Goal: Task Accomplishment & Management: Complete application form

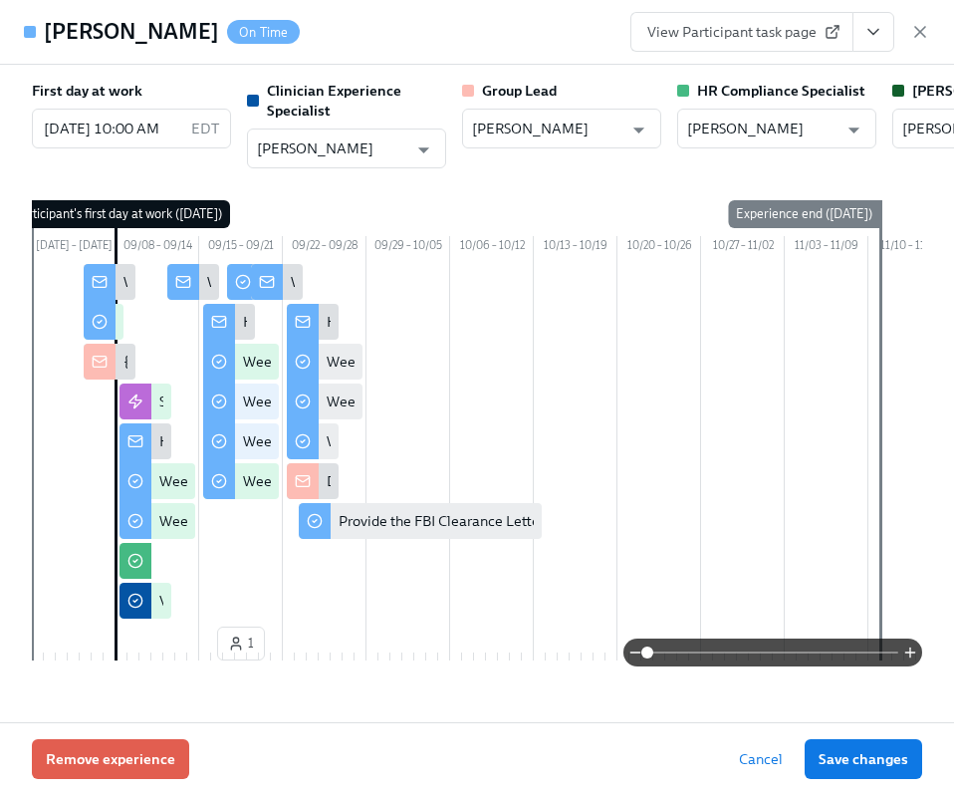
scroll to position [846, 2]
click at [487, 30] on div "[PERSON_NAME] On Time View Participant task page" at bounding box center [477, 32] width 954 height 65
click at [935, 28] on div "[PERSON_NAME] On Time View Participant task page" at bounding box center [477, 32] width 954 height 65
click at [922, 30] on icon "button" at bounding box center [920, 32] width 10 height 10
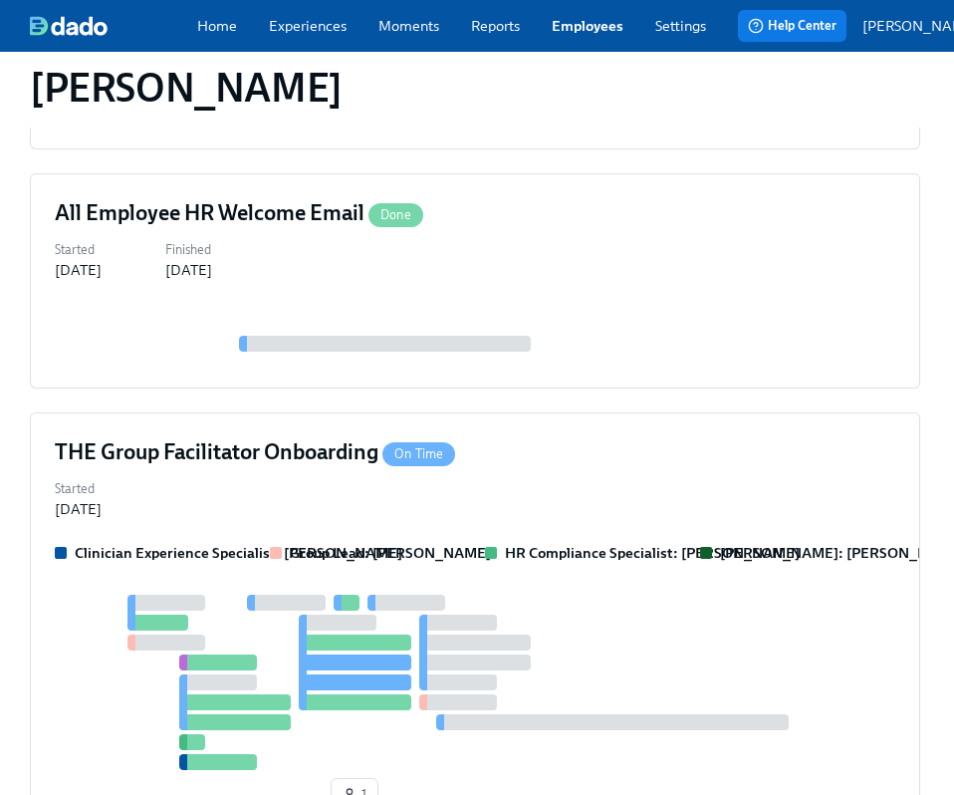
click at [187, 33] on div at bounding box center [113, 26] width 167 height 20
click at [219, 33] on link "Home" at bounding box center [217, 26] width 40 height 20
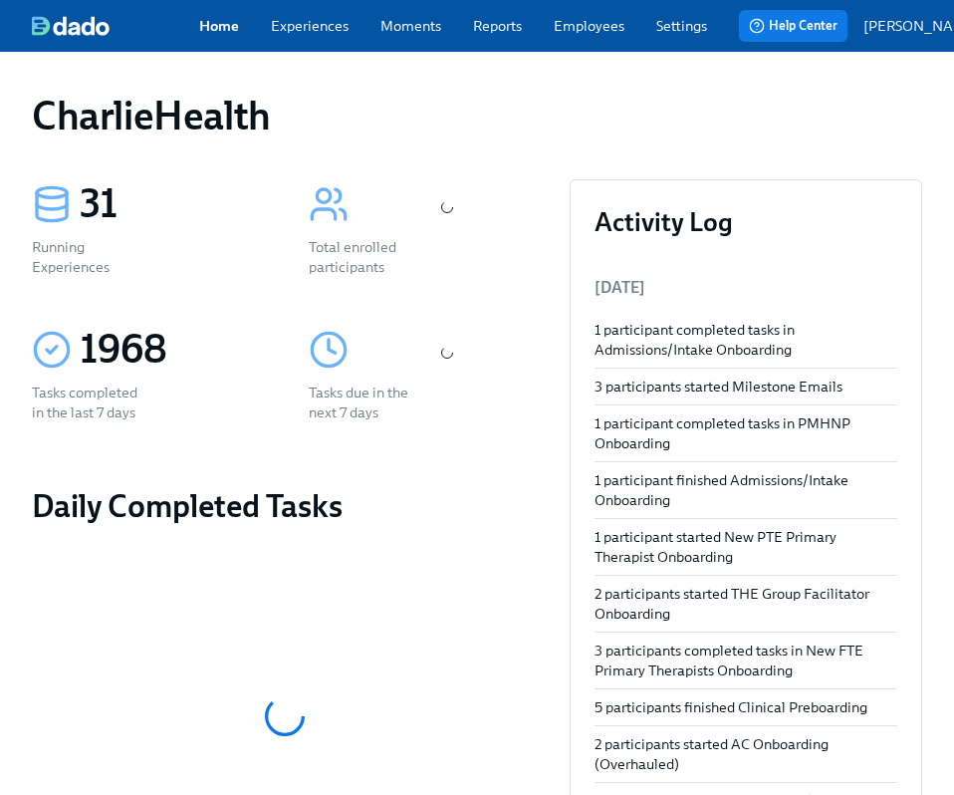
click at [504, 108] on div "CharlieHealth" at bounding box center [477, 116] width 891 height 48
click at [584, 32] on link "Employees" at bounding box center [589, 26] width 71 height 20
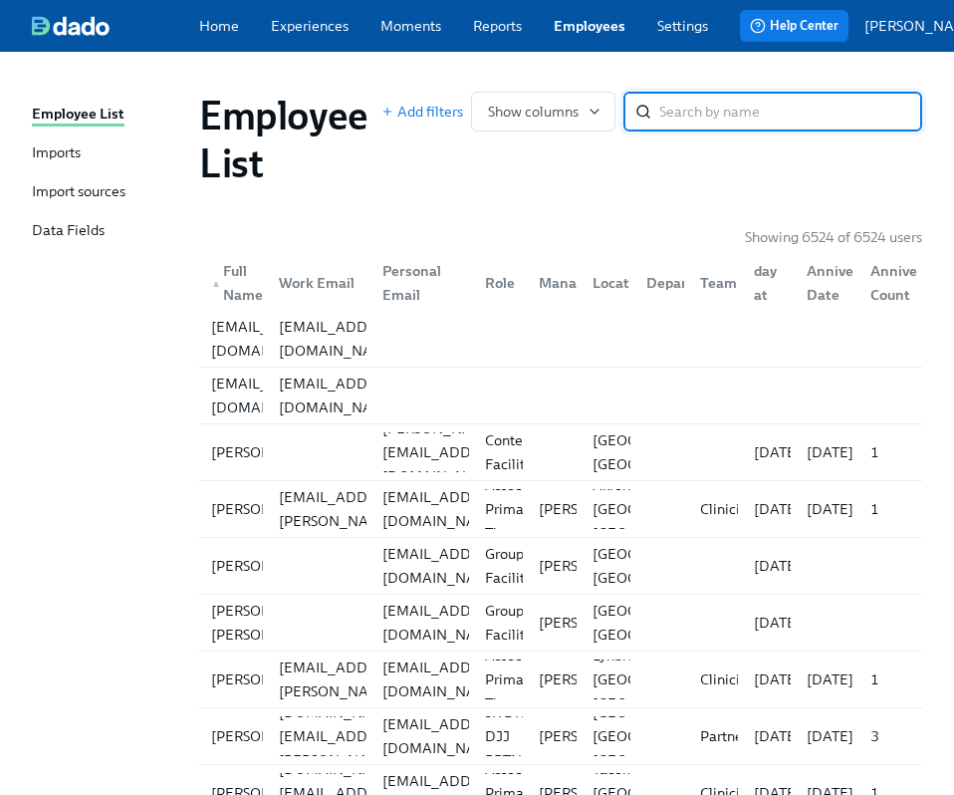
click at [693, 125] on input "search" at bounding box center [790, 112] width 263 height 40
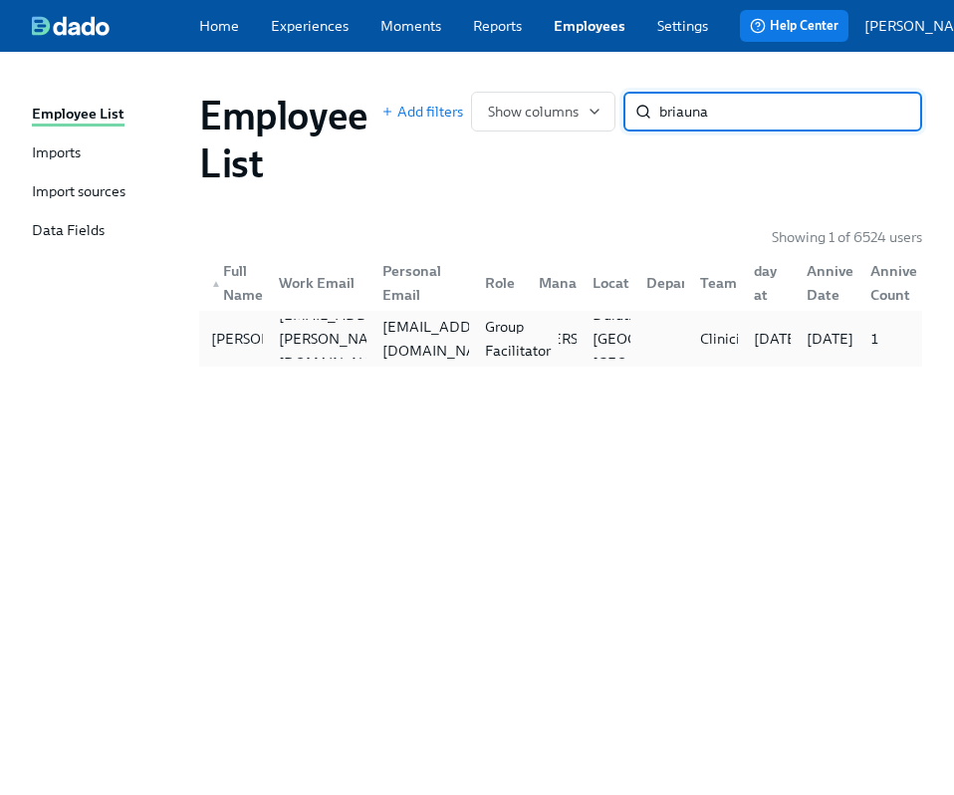
type input "briauna"
click at [485, 360] on div "Group Facilitator" at bounding box center [518, 339] width 82 height 48
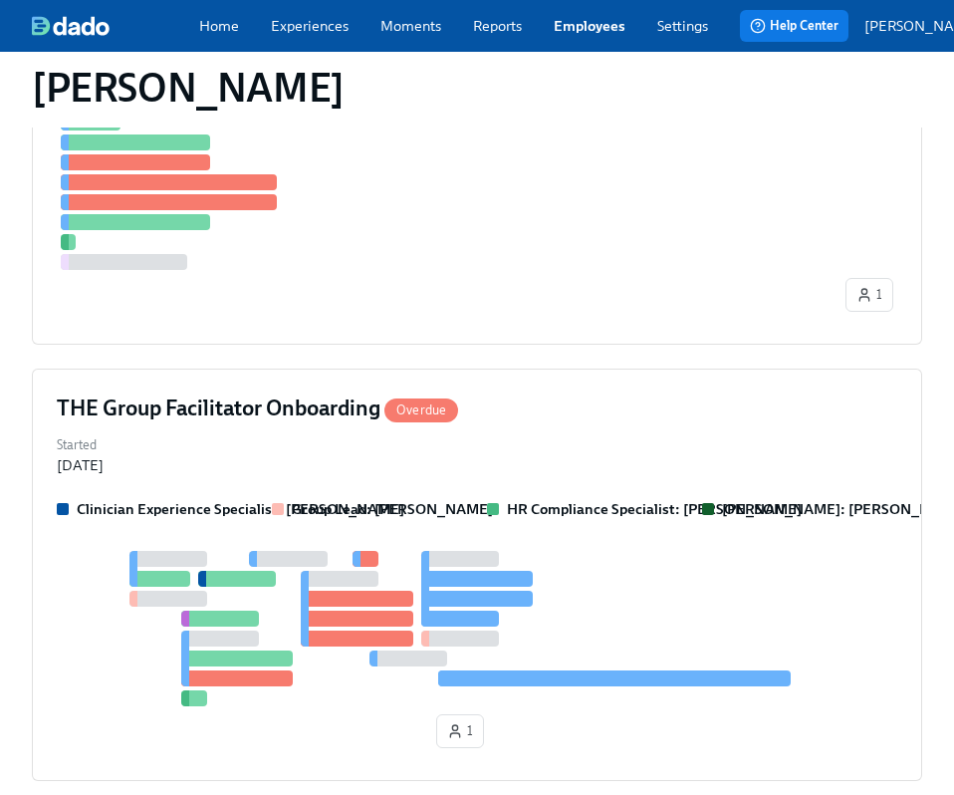
scroll to position [709, 0]
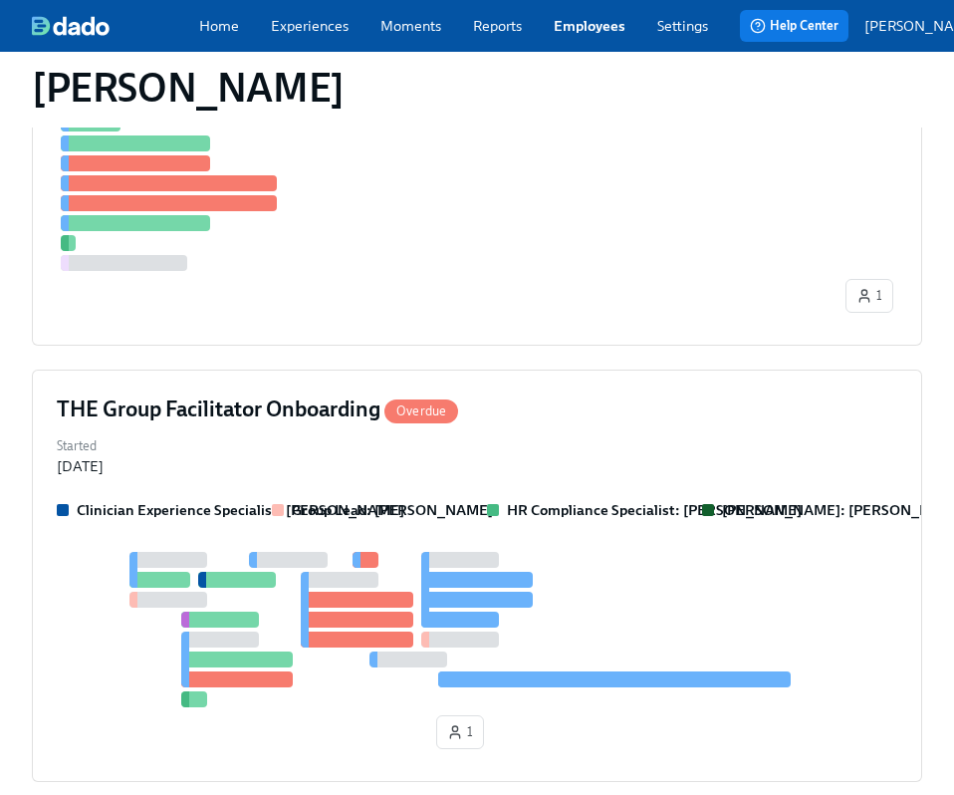
click at [486, 257] on div "Clinical Preboarding Overdue Started [DATE] Manager: [PERSON_NAME] Clinician Ex…" at bounding box center [477, 389] width 891 height 1263
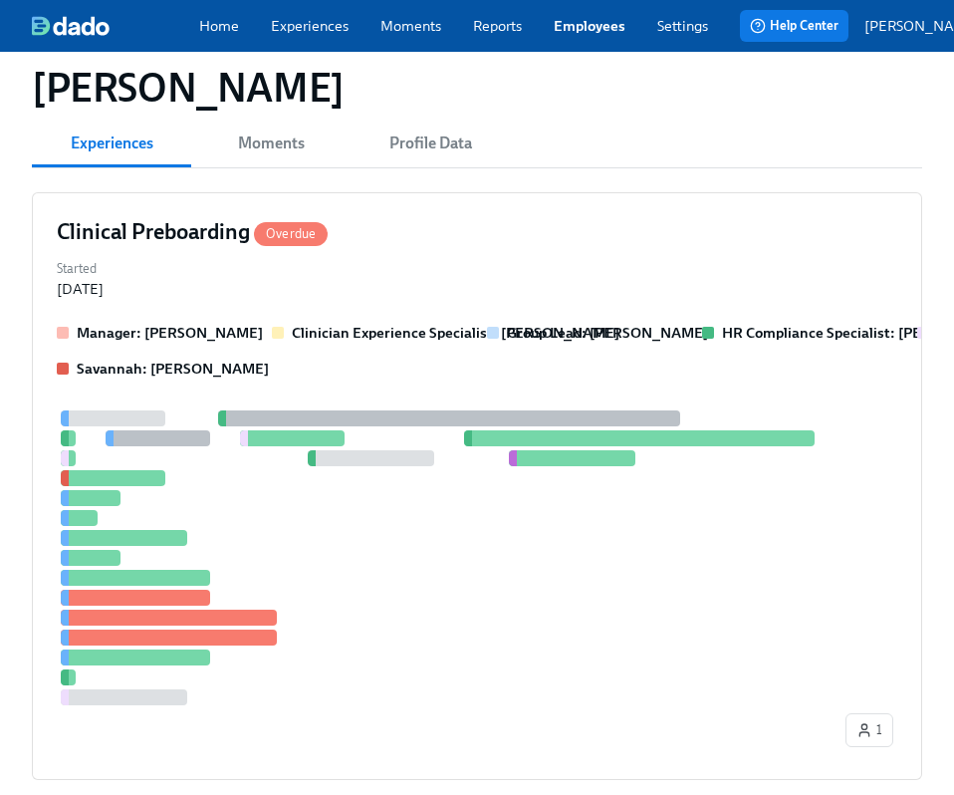
scroll to position [0, 0]
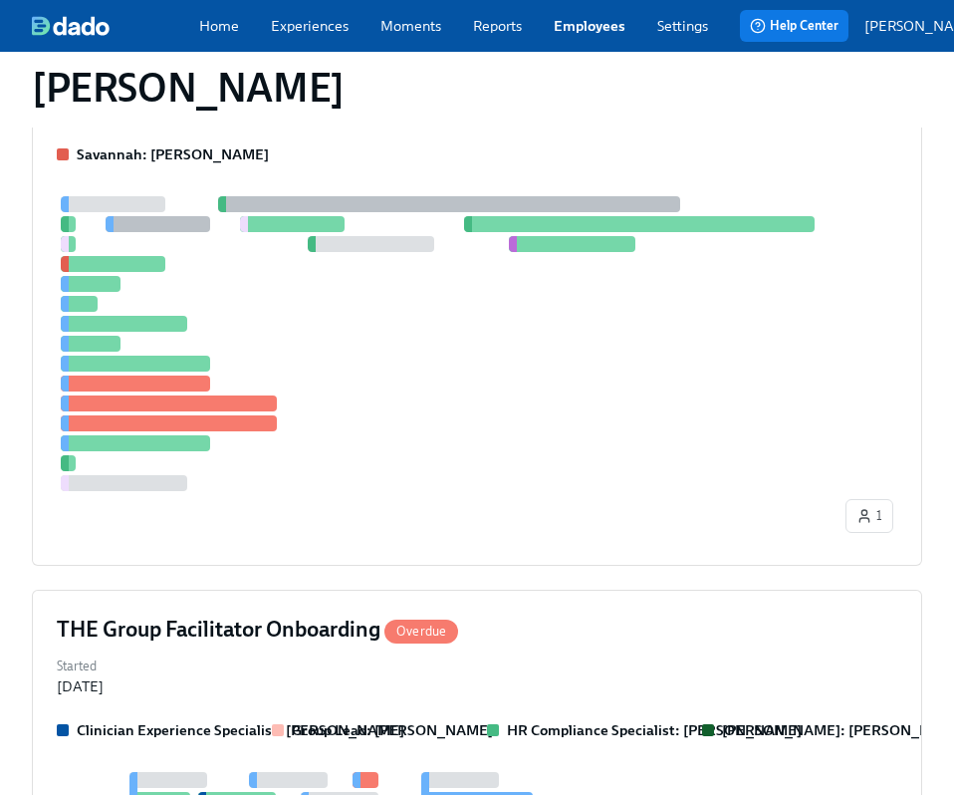
scroll to position [646, 0]
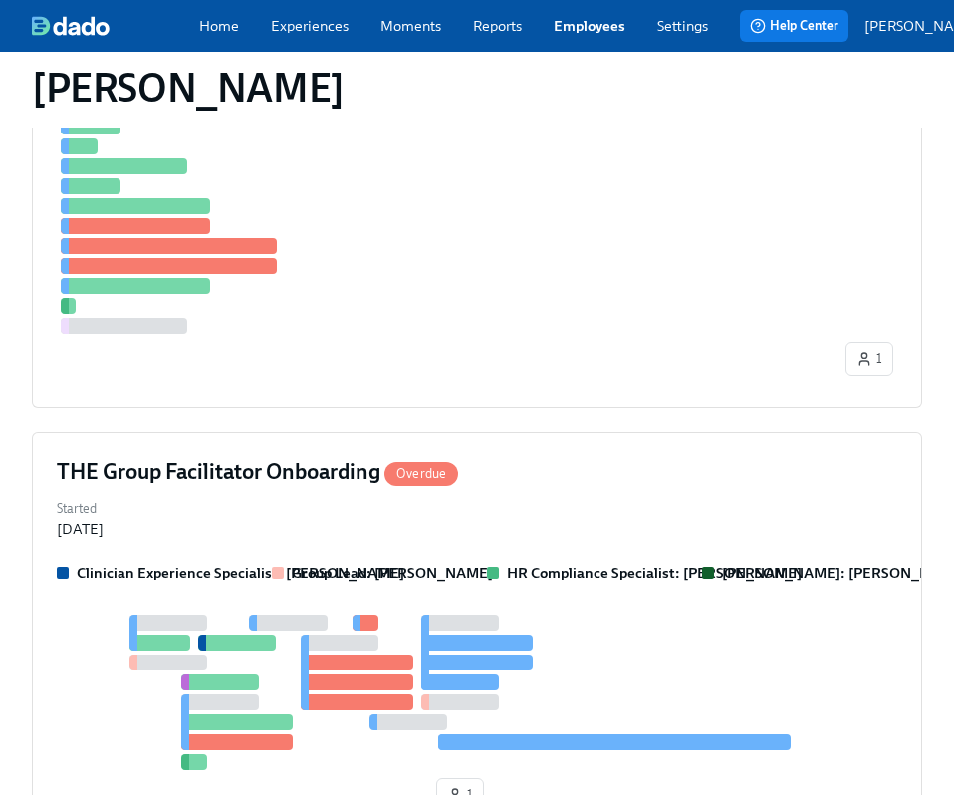
click at [486, 432] on div "THE Group Facilitator Onboarding Overdue Started [DATE] Clinician Experience Sp…" at bounding box center [477, 638] width 891 height 412
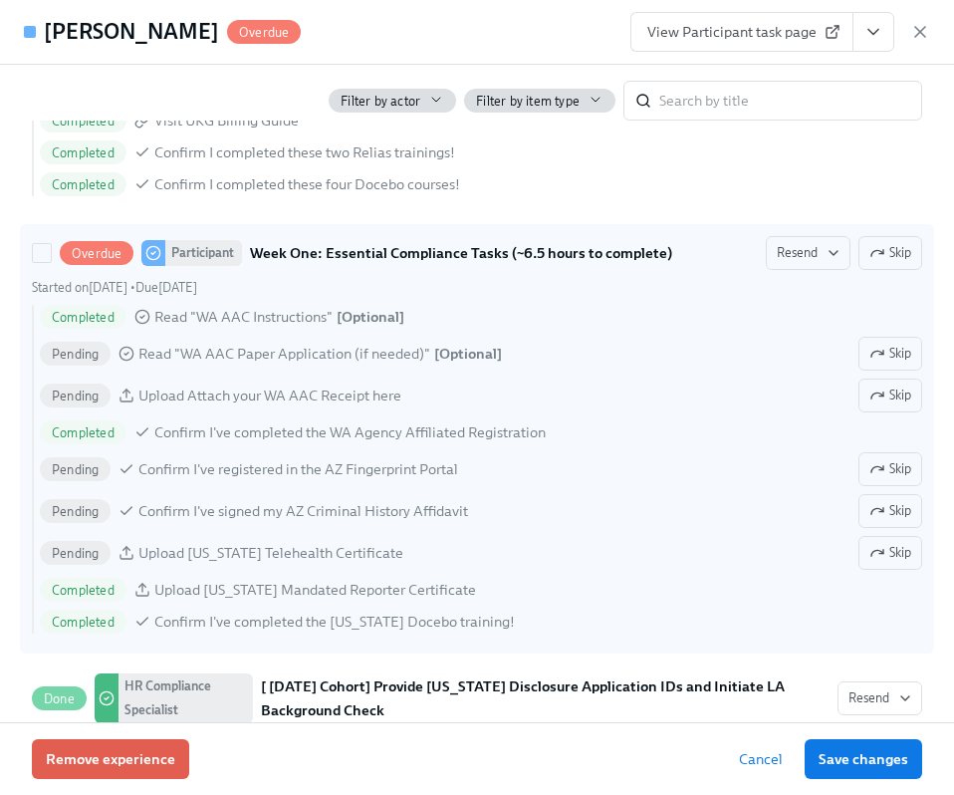
scroll to position [1450, 0]
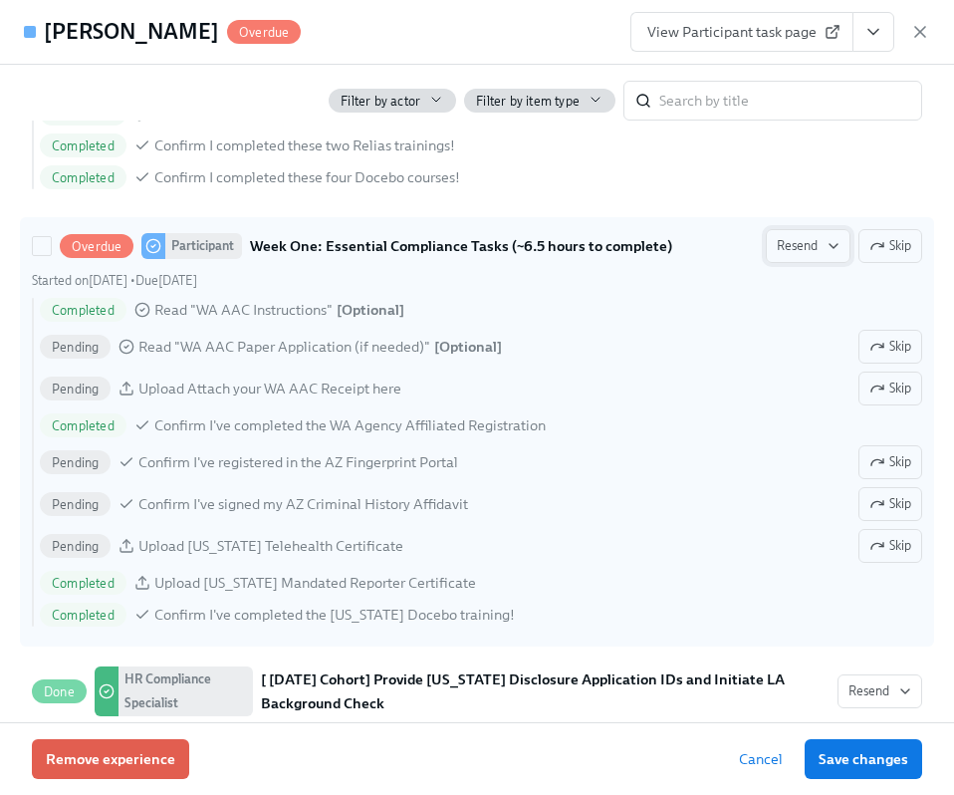
click at [785, 263] on button "Resend" at bounding box center [808, 246] width 85 height 34
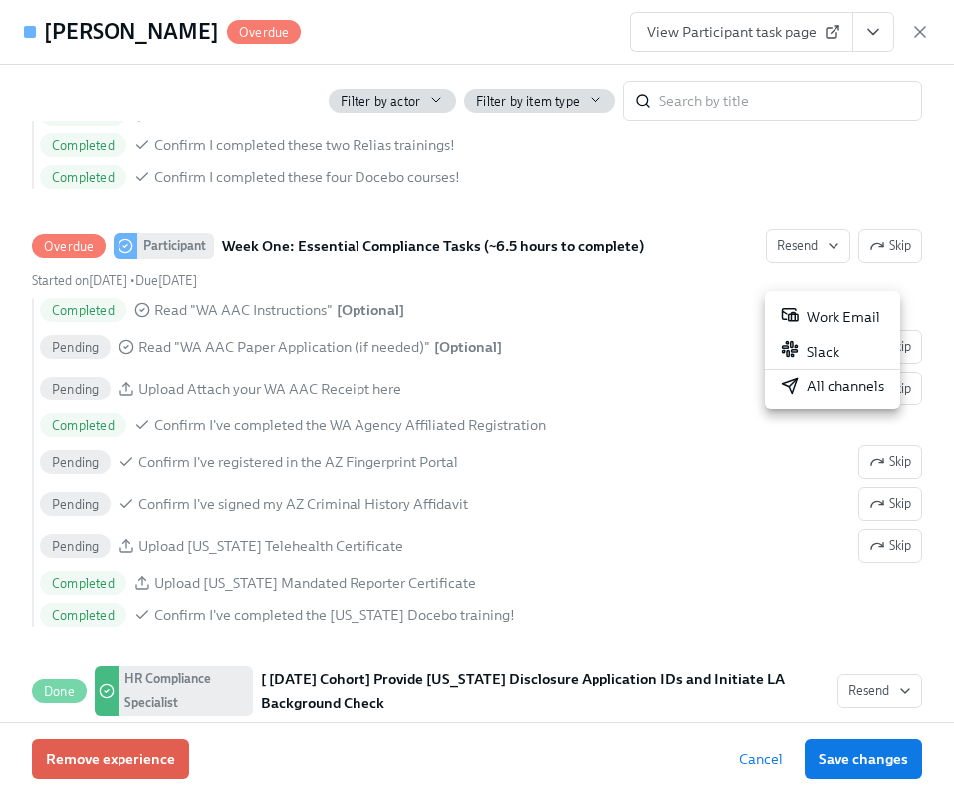
click at [828, 384] on div "All channels" at bounding box center [833, 386] width 104 height 20
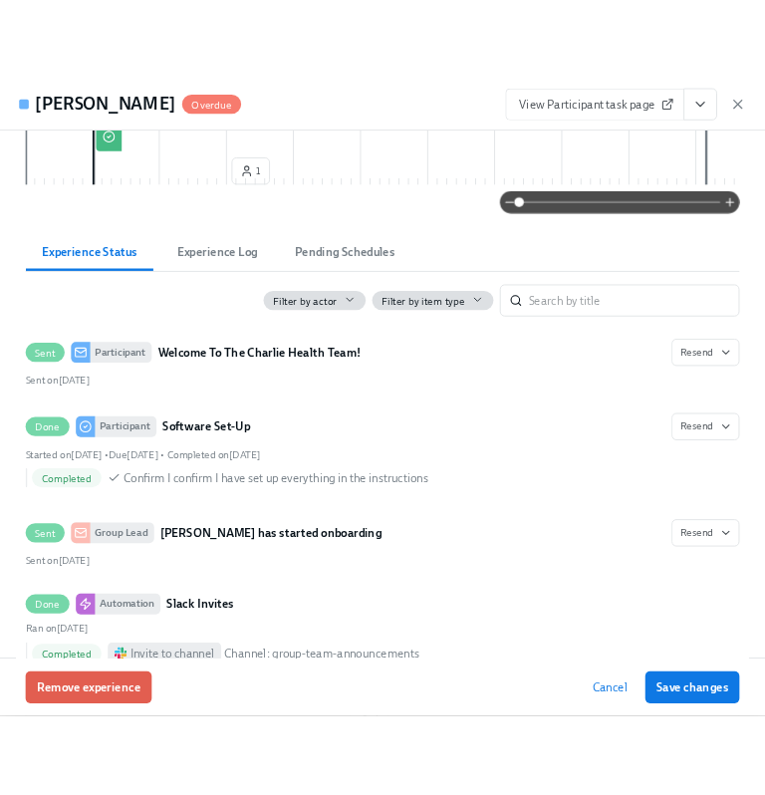
scroll to position [0, 0]
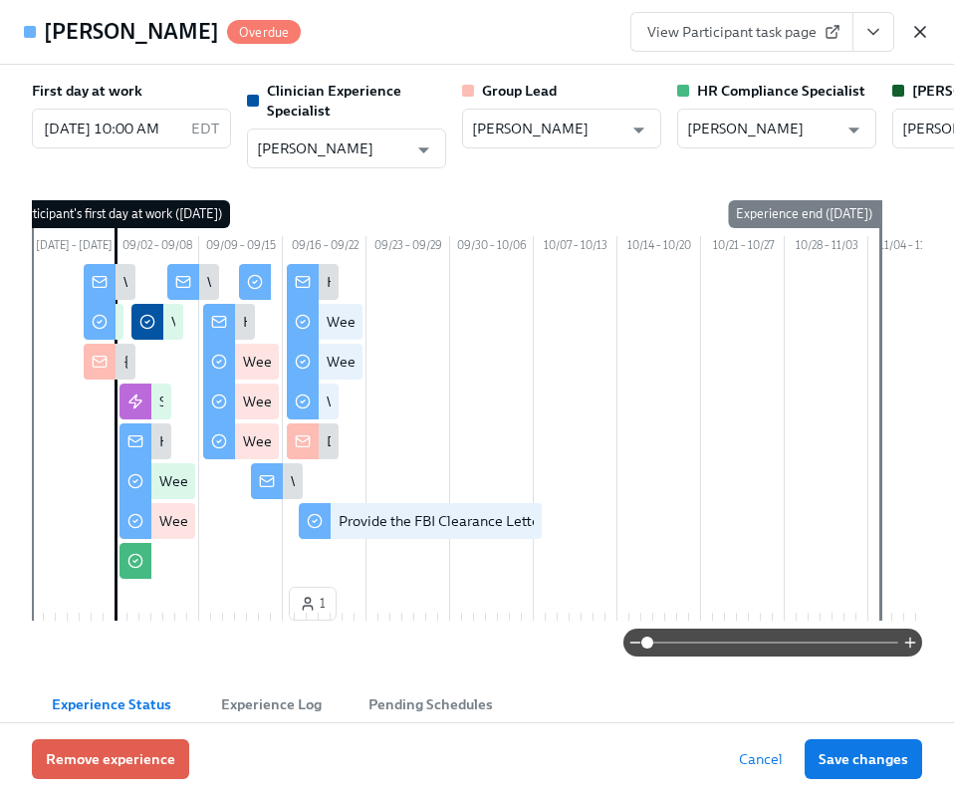
click at [918, 30] on icon "button" at bounding box center [920, 32] width 10 height 10
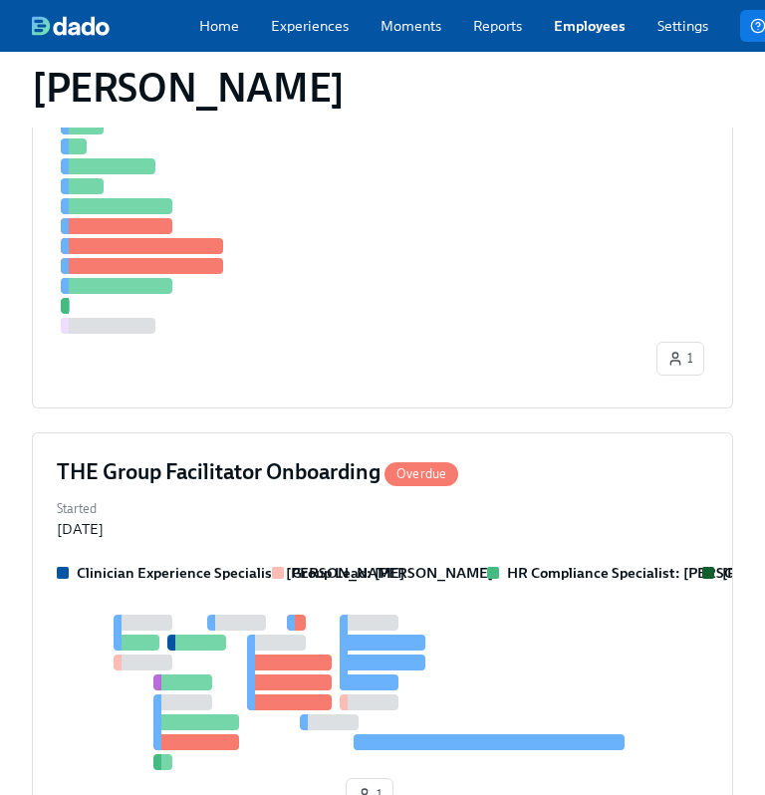
click at [597, 49] on div "Home Experiences Moments Reports Employees Settings Review us on G2 Help Center…" at bounding box center [524, 26] width 1049 height 52
click at [581, 34] on link "Employees" at bounding box center [590, 26] width 72 height 20
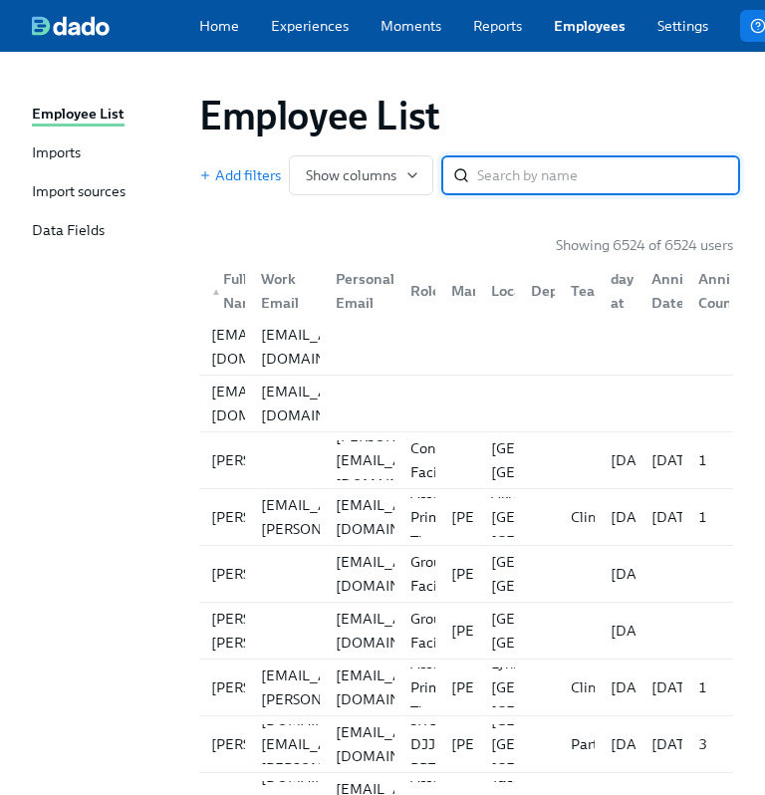
click at [549, 195] on input "search" at bounding box center [608, 175] width 263 height 40
type input "e"
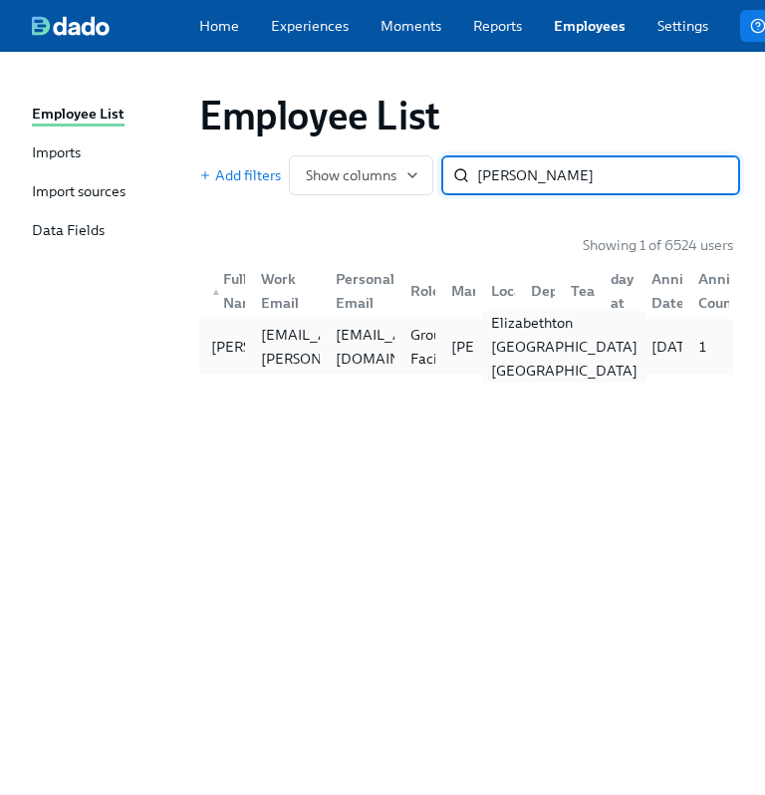
type input "[PERSON_NAME]"
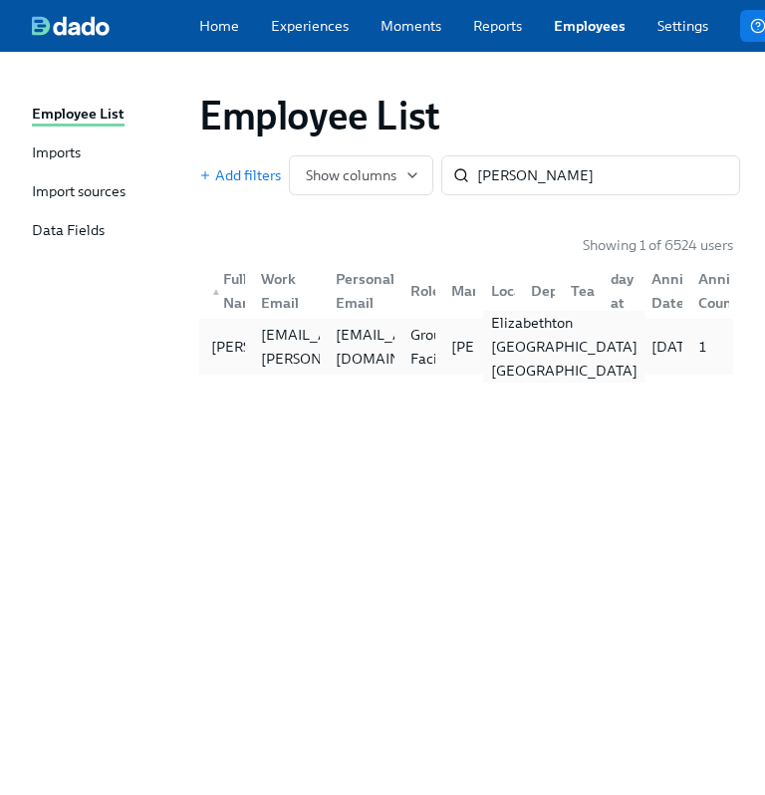
click at [502, 353] on div "Elizabethton [GEOGRAPHIC_DATA] [GEOGRAPHIC_DATA]" at bounding box center [564, 347] width 162 height 72
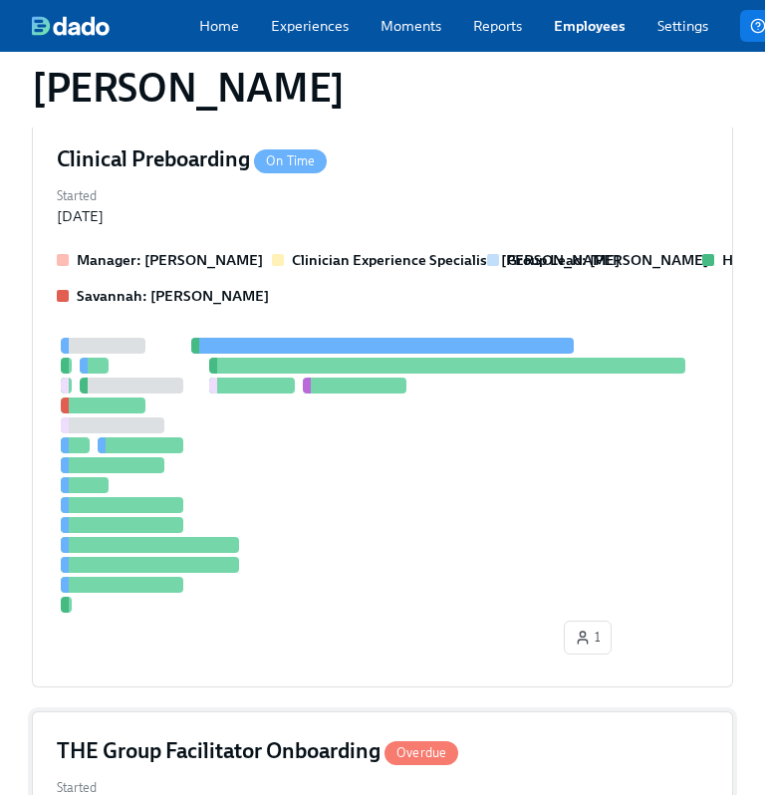
scroll to position [1125, 0]
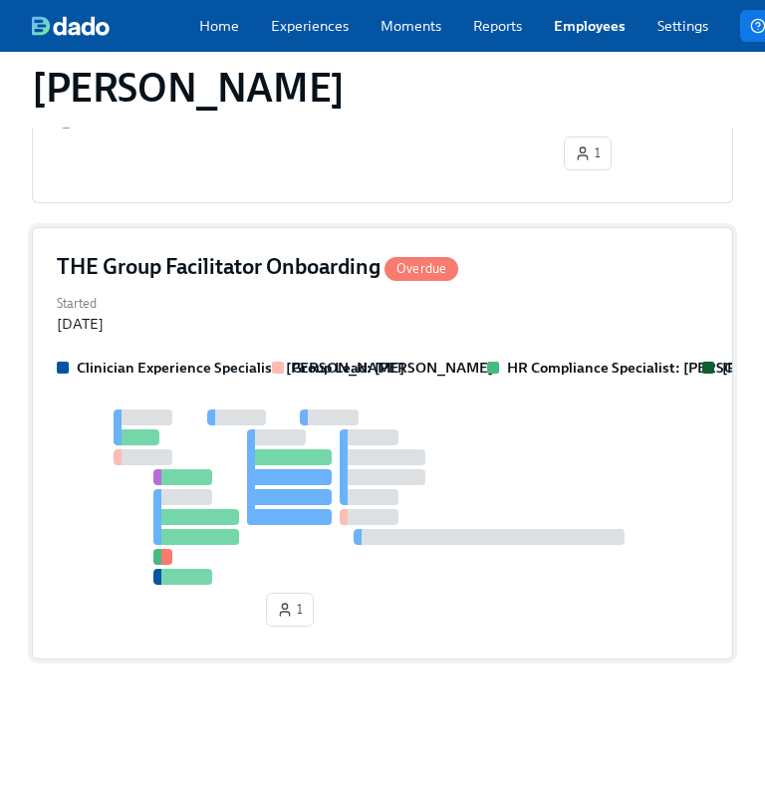
click at [483, 375] on div "Clinician Experience Specialist: [PERSON_NAME] Group Lead: [PERSON_NAME] HR Com…" at bounding box center [382, 368] width 651 height 20
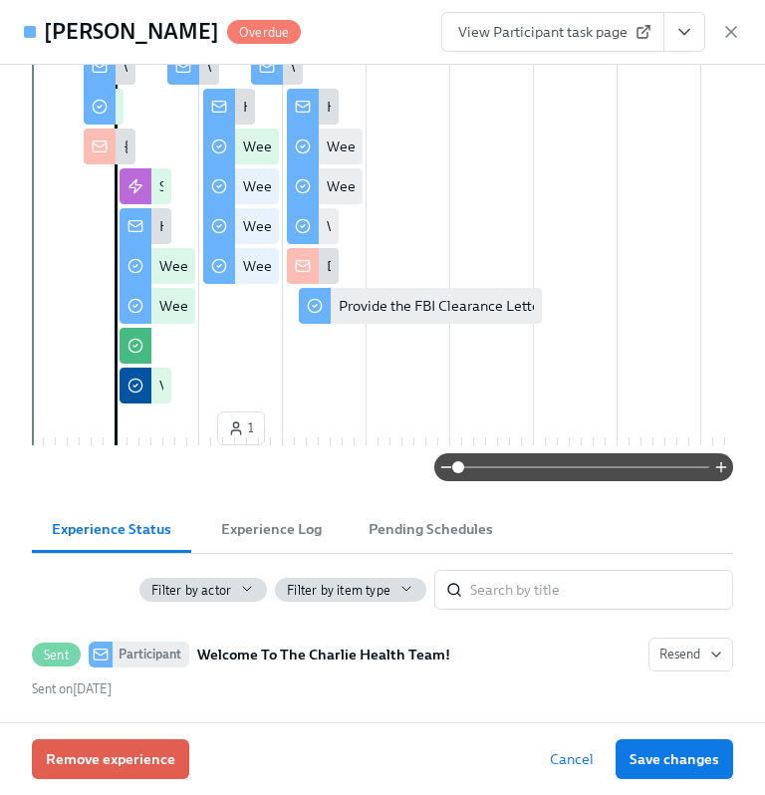
scroll to position [0, 0]
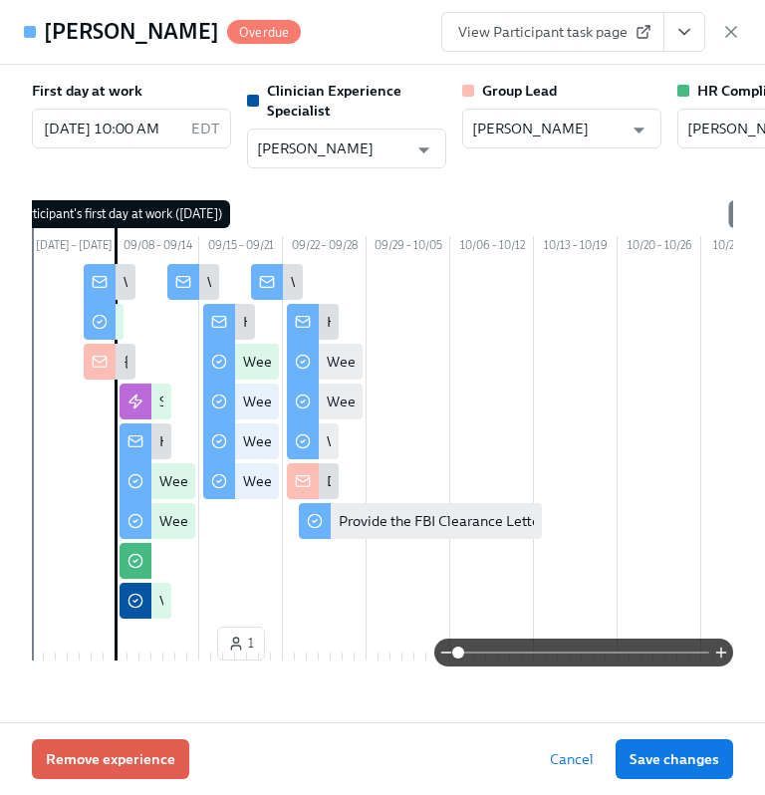
click at [701, 39] on button "View task page" at bounding box center [684, 32] width 42 height 40
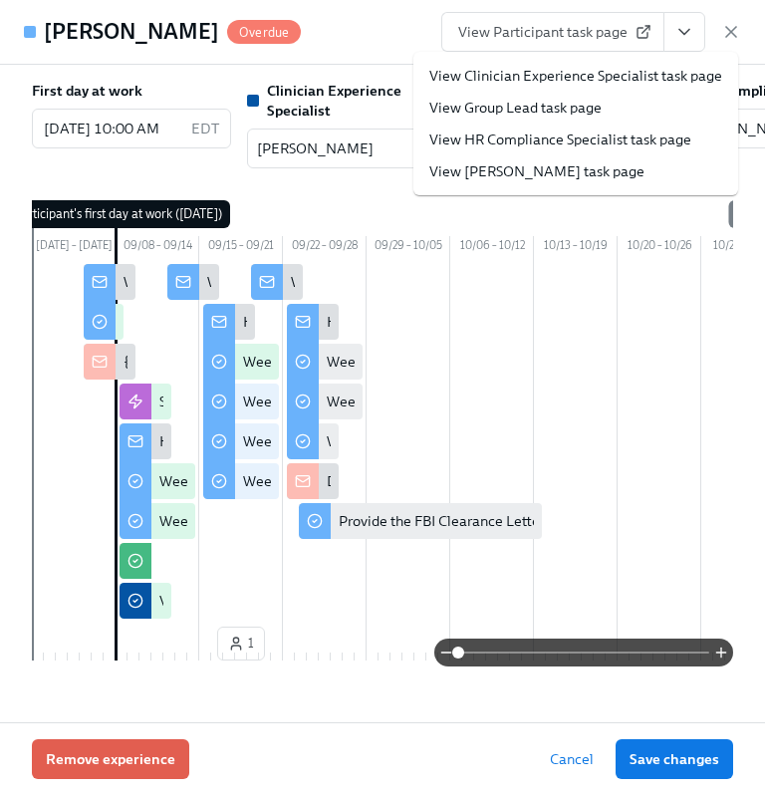
click at [576, 127] on li "View HR Compliance Specialist task page" at bounding box center [575, 140] width 325 height 32
click at [564, 142] on link "View HR Compliance Specialist task page" at bounding box center [560, 139] width 262 height 20
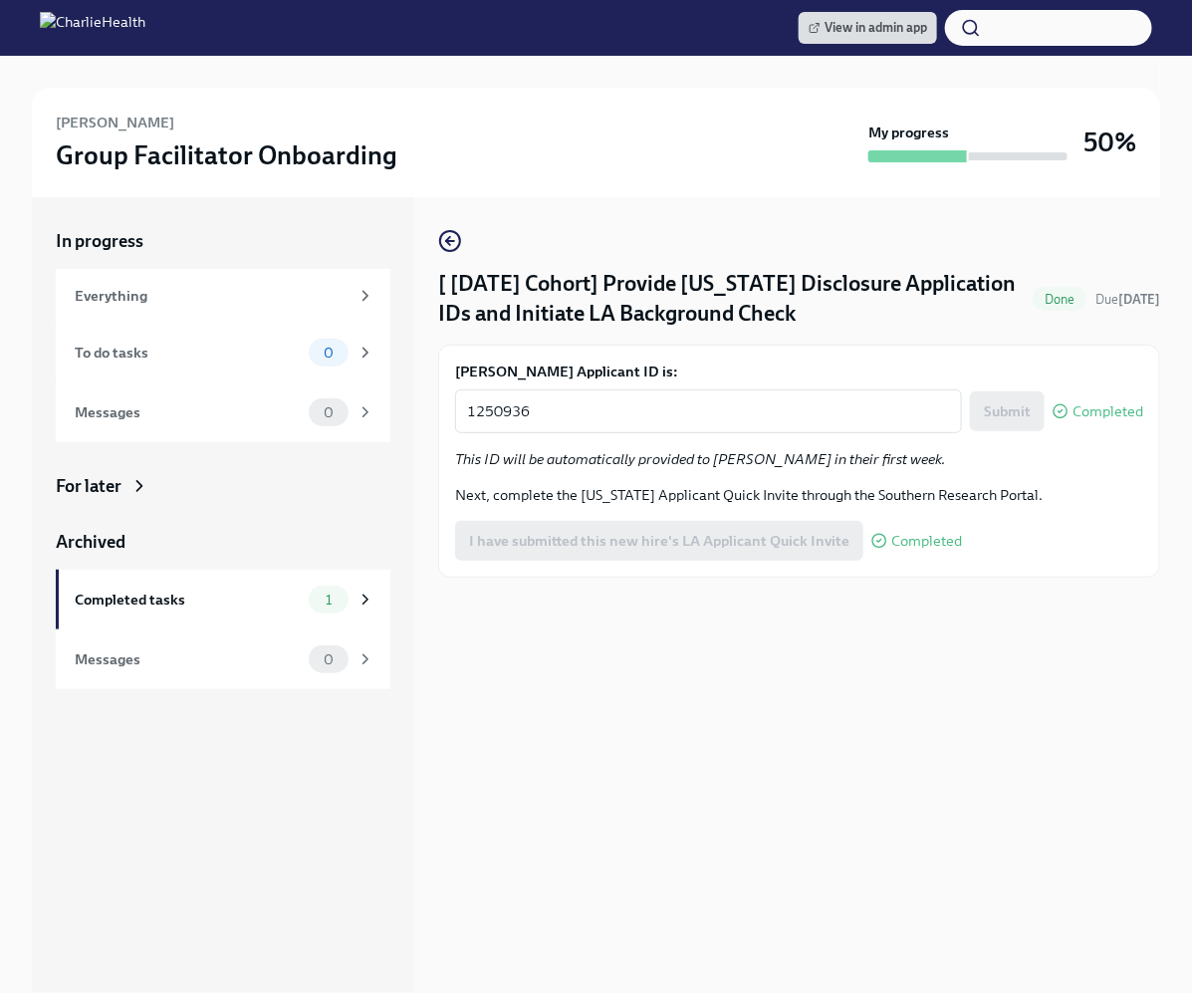
click at [629, 255] on div "[ Sep 8th Cohort] Provide Utah Disclosure Application IDs and Initiate LA Backg…" at bounding box center [799, 403] width 722 height 349
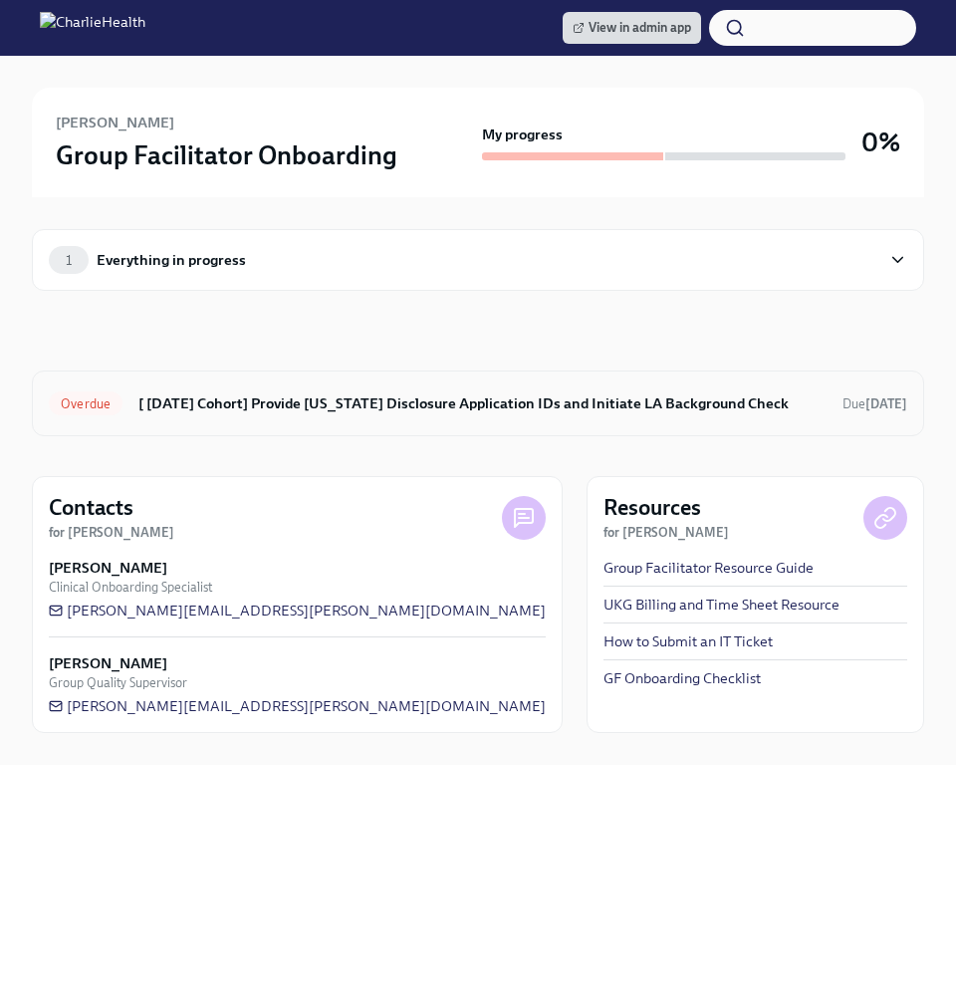
click at [454, 409] on h6 "[ [DATE] Cohort] Provide [US_STATE] Disclosure Application IDs and Initiate LA …" at bounding box center [482, 403] width 688 height 22
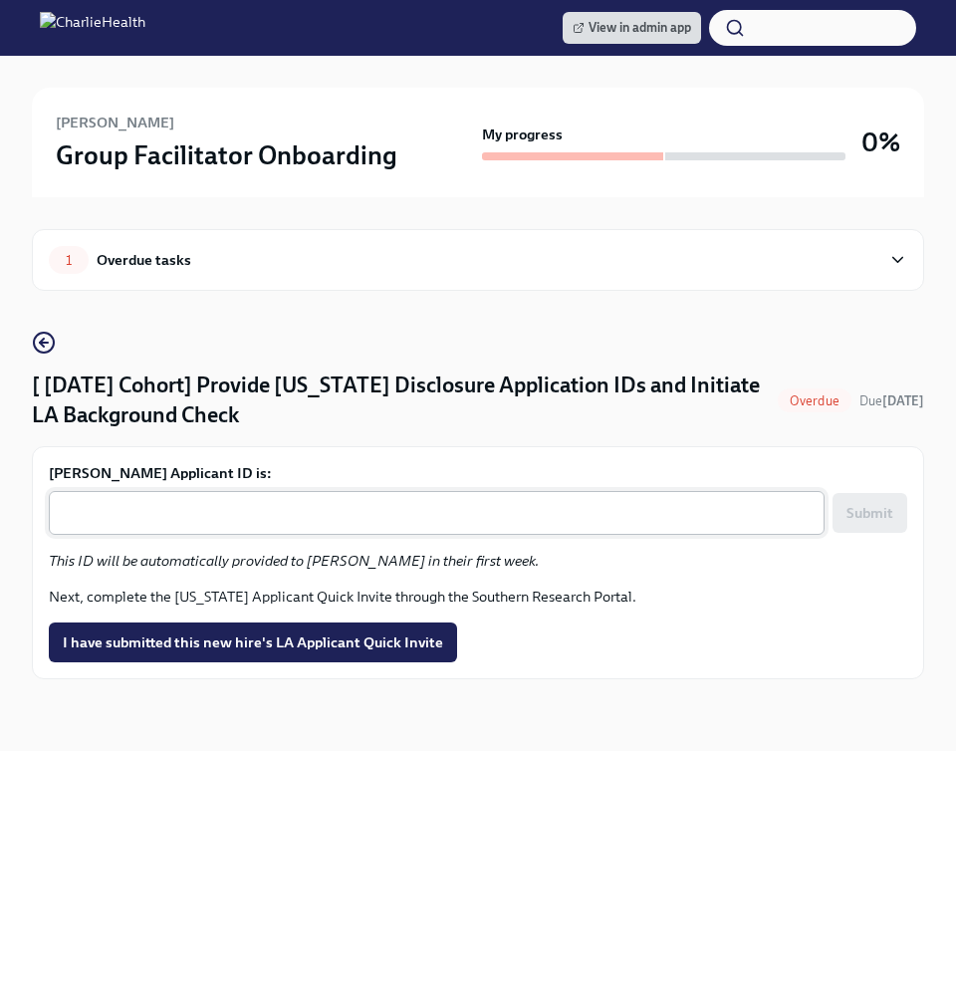
click at [291, 501] on textarea "Beth Sweeney's Applicant ID is:" at bounding box center [437, 513] width 752 height 24
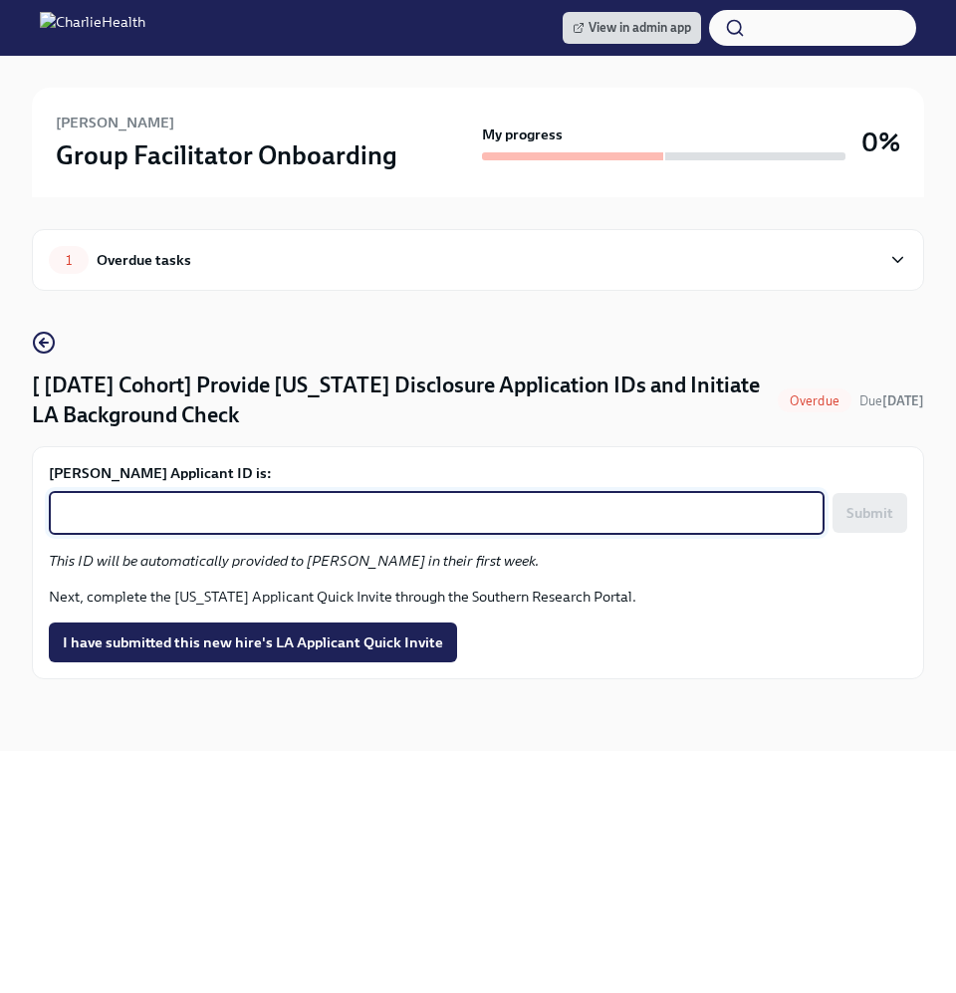
paste textarea "1251305"
type textarea "1251305"
click at [403, 739] on div "1 Overdue tasks [ Sep 8th Cohort] Provide Utah Disclosure Application IDs and I…" at bounding box center [478, 474] width 893 height 554
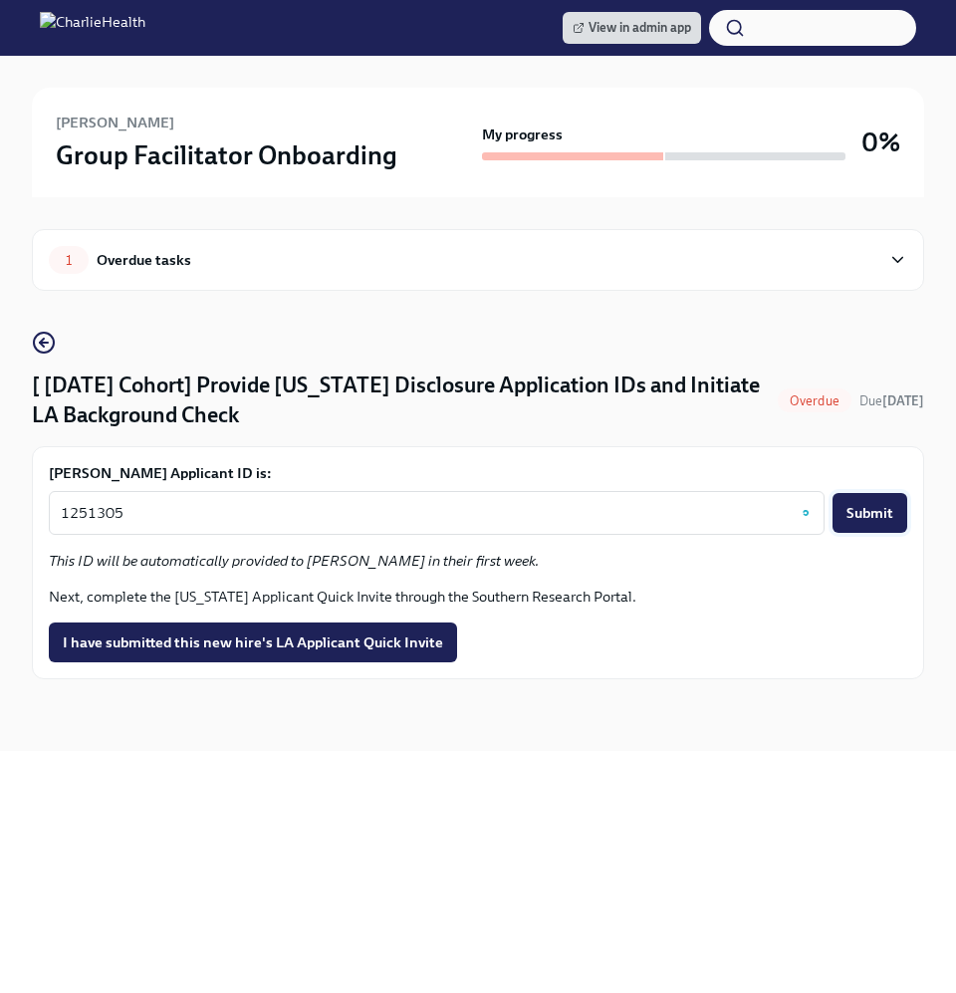
click at [868, 510] on span "Submit" at bounding box center [870, 513] width 47 height 20
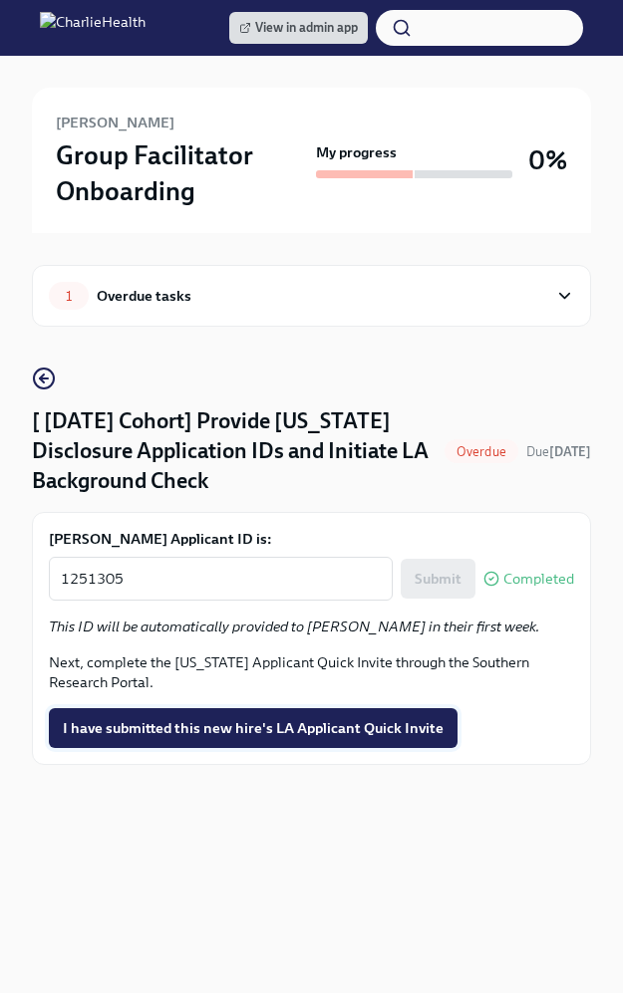
click at [212, 729] on span "I have submitted this new hire's LA Applicant Quick Invite" at bounding box center [253, 728] width 381 height 20
